Goal: Find contact information: Find contact information

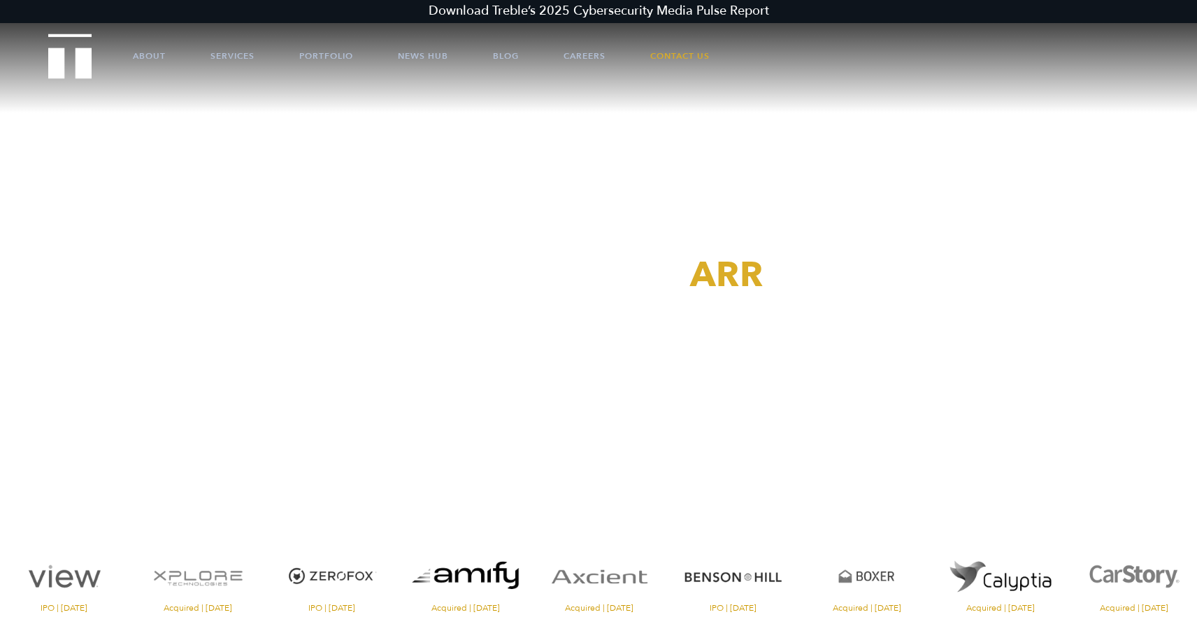
scroll to position [9, 0]
click at [233, 53] on link "Services" at bounding box center [232, 56] width 44 height 42
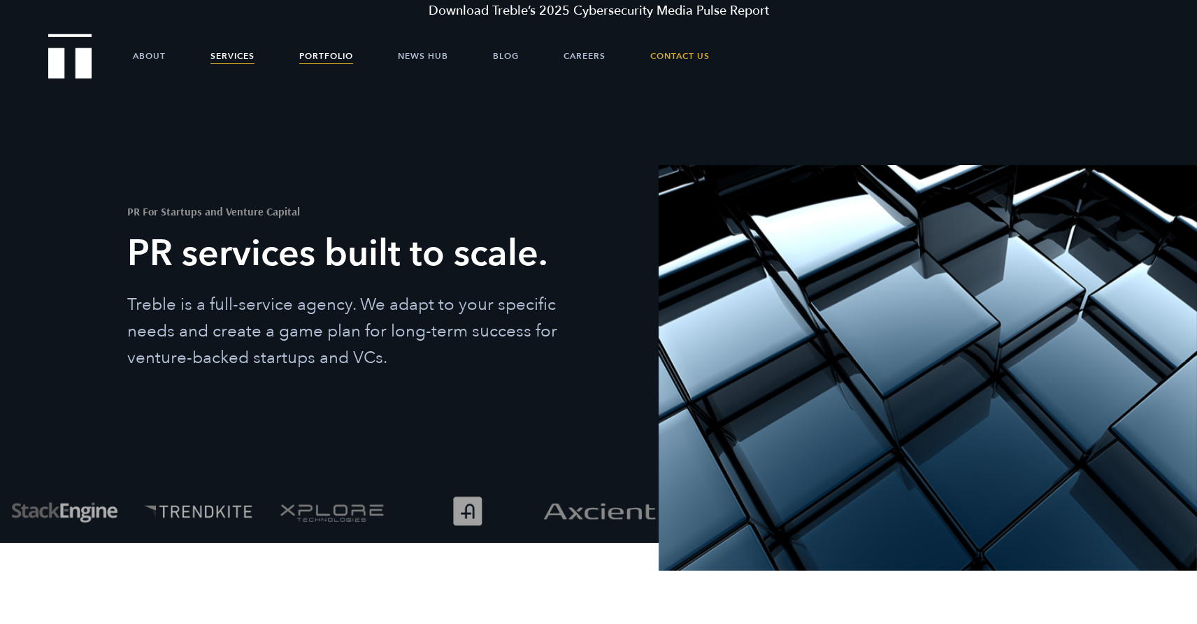
click at [321, 56] on link "Portfolio" at bounding box center [326, 56] width 54 height 42
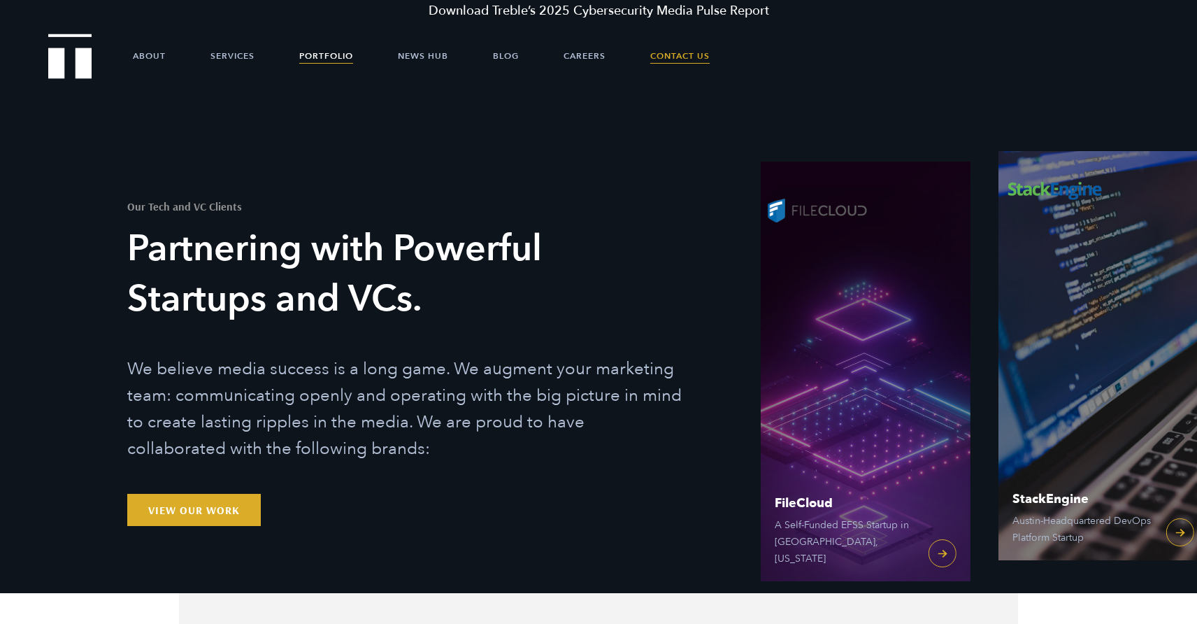
click at [670, 57] on link "Contact Us" at bounding box center [679, 56] width 59 height 42
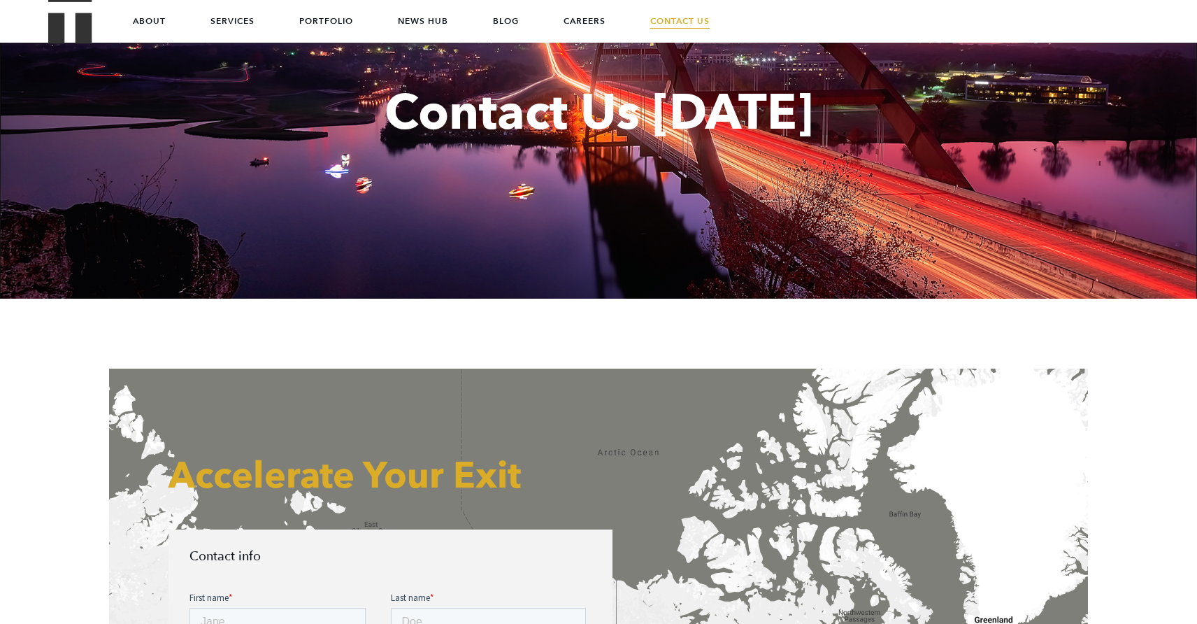
scroll to position [139, 0]
